Goal: Contribute content: Add original content to the website for others to see

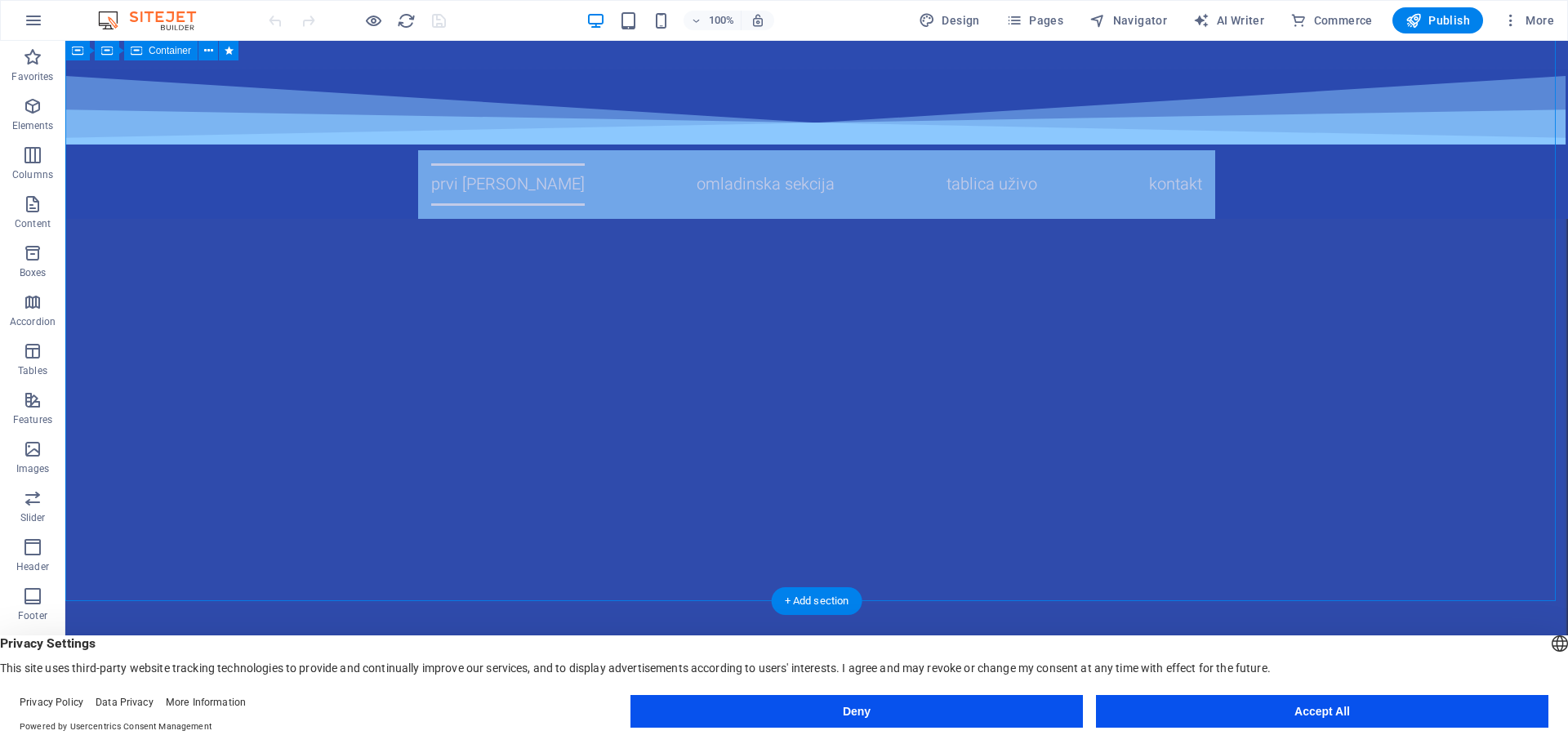
scroll to position [572, 0]
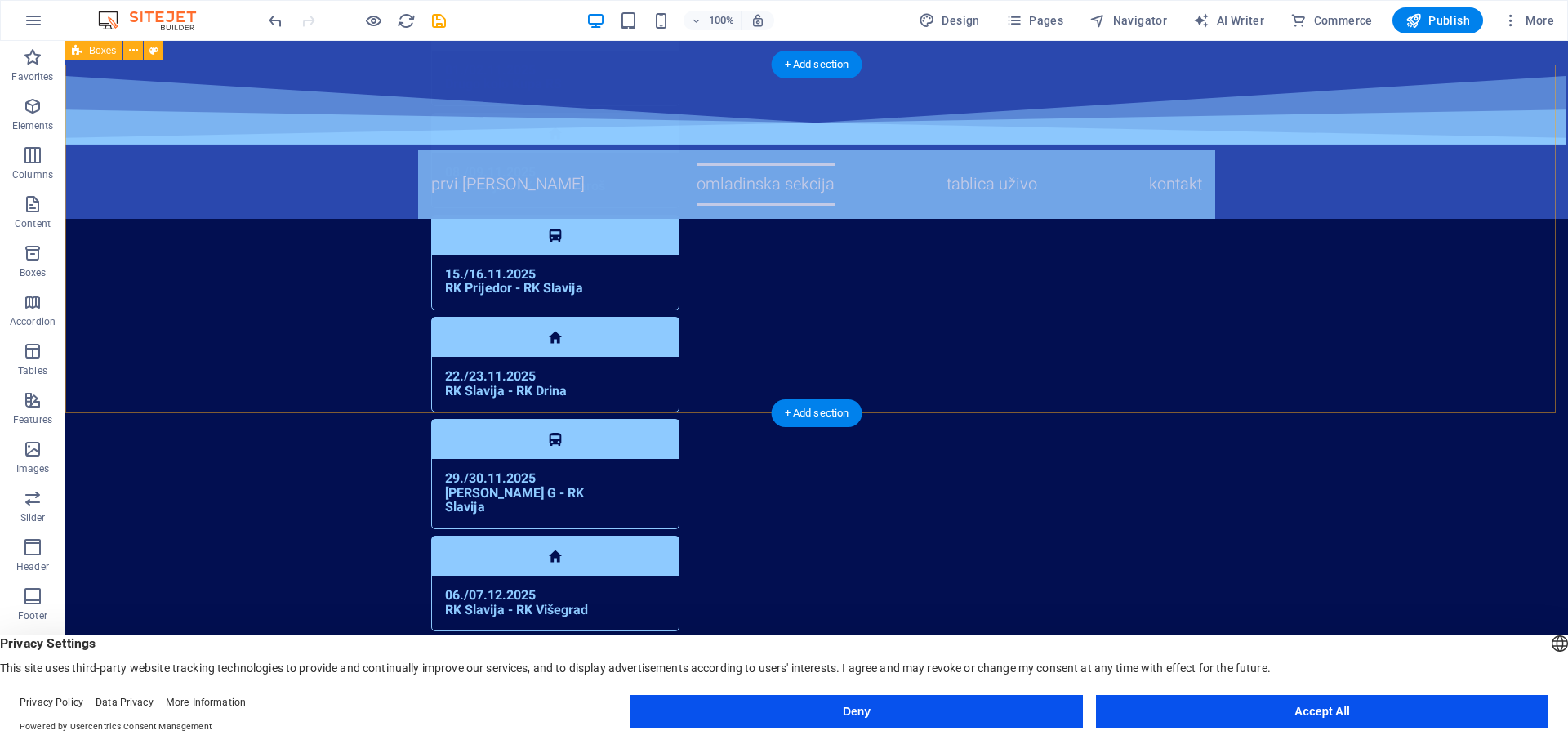
scroll to position [2369, 0]
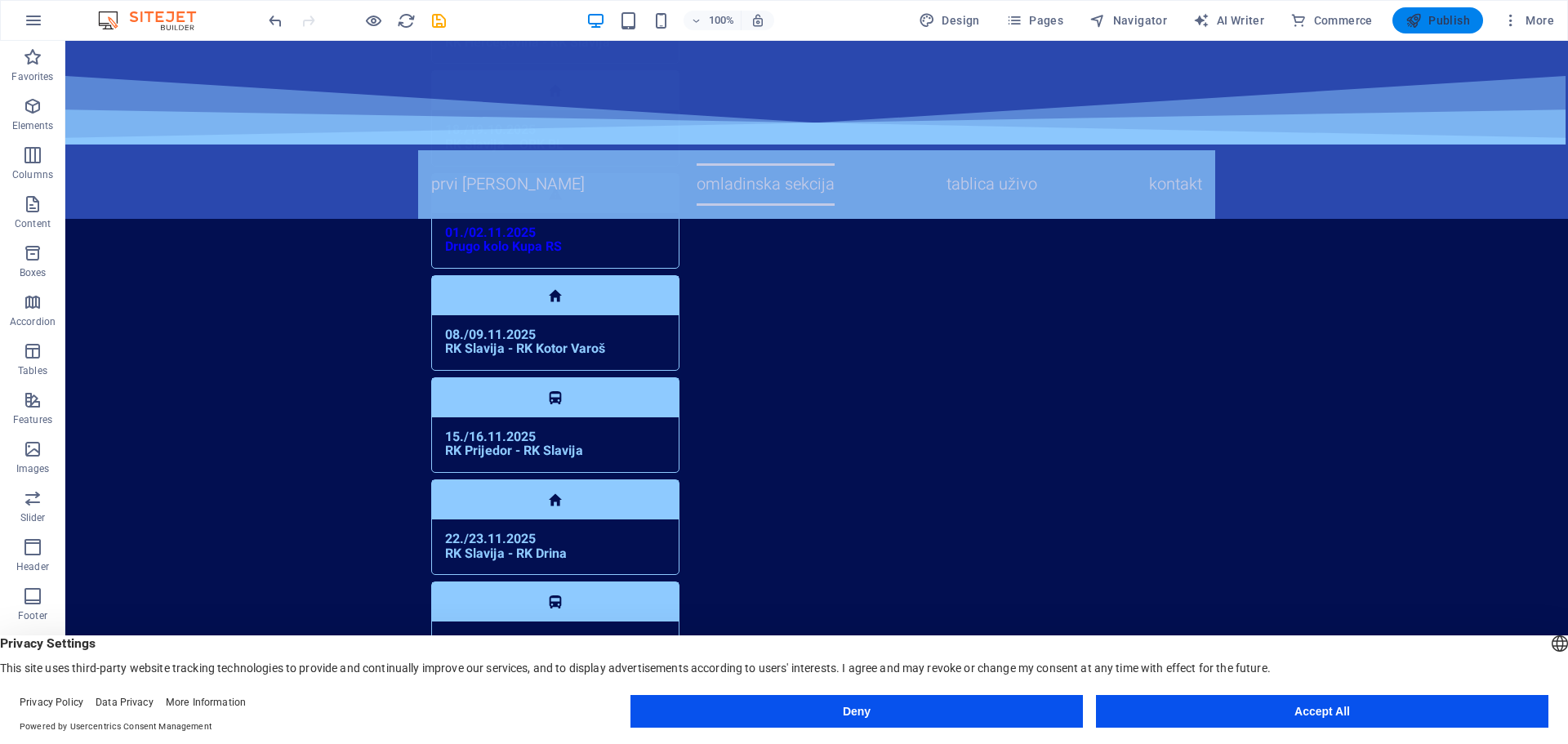
click at [1433, 22] on span "Publish" at bounding box center [1436, 21] width 64 height 17
